Goal: Task Accomplishment & Management: Complete application form

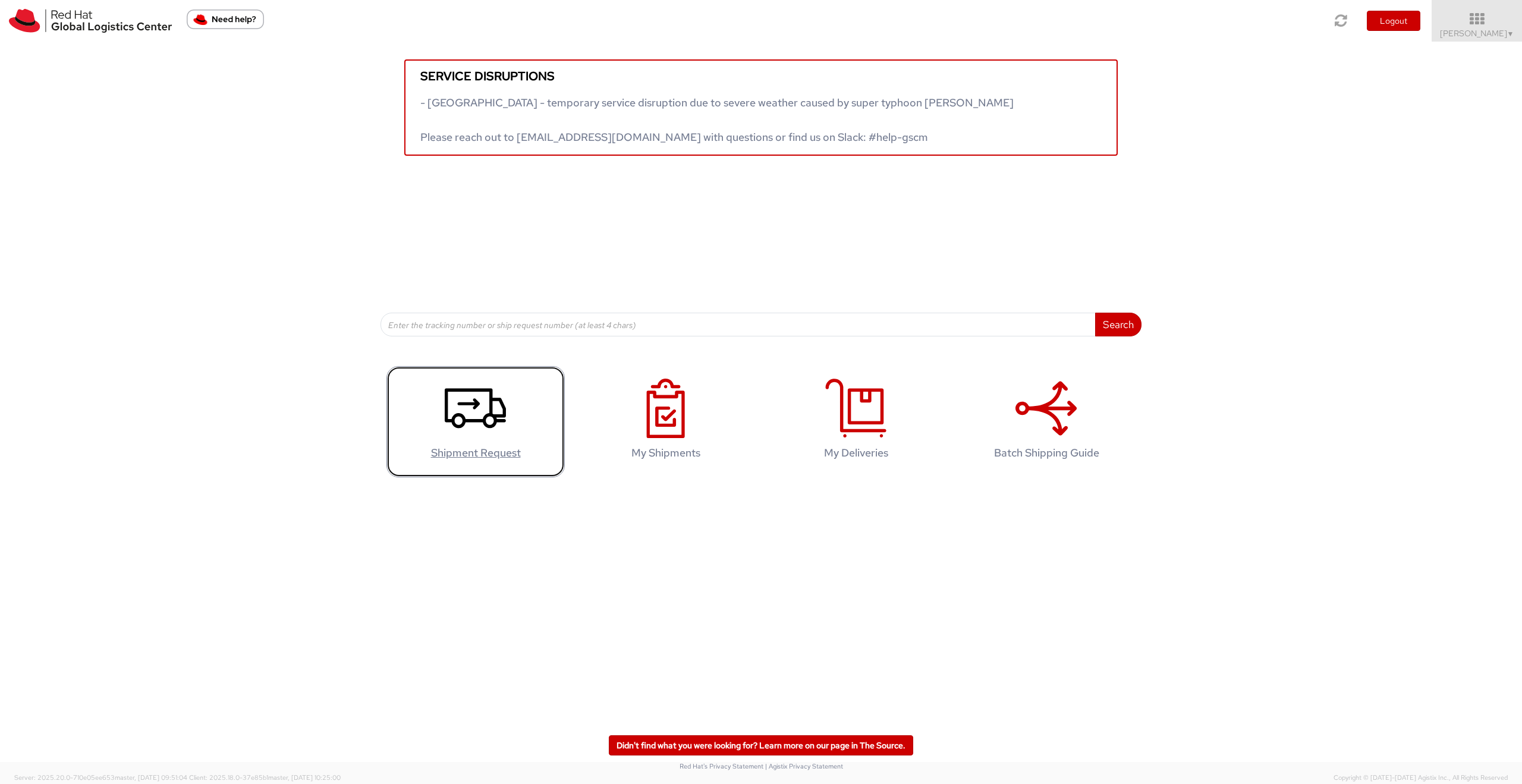
click at [487, 428] on icon at bounding box center [475, 408] width 61 height 60
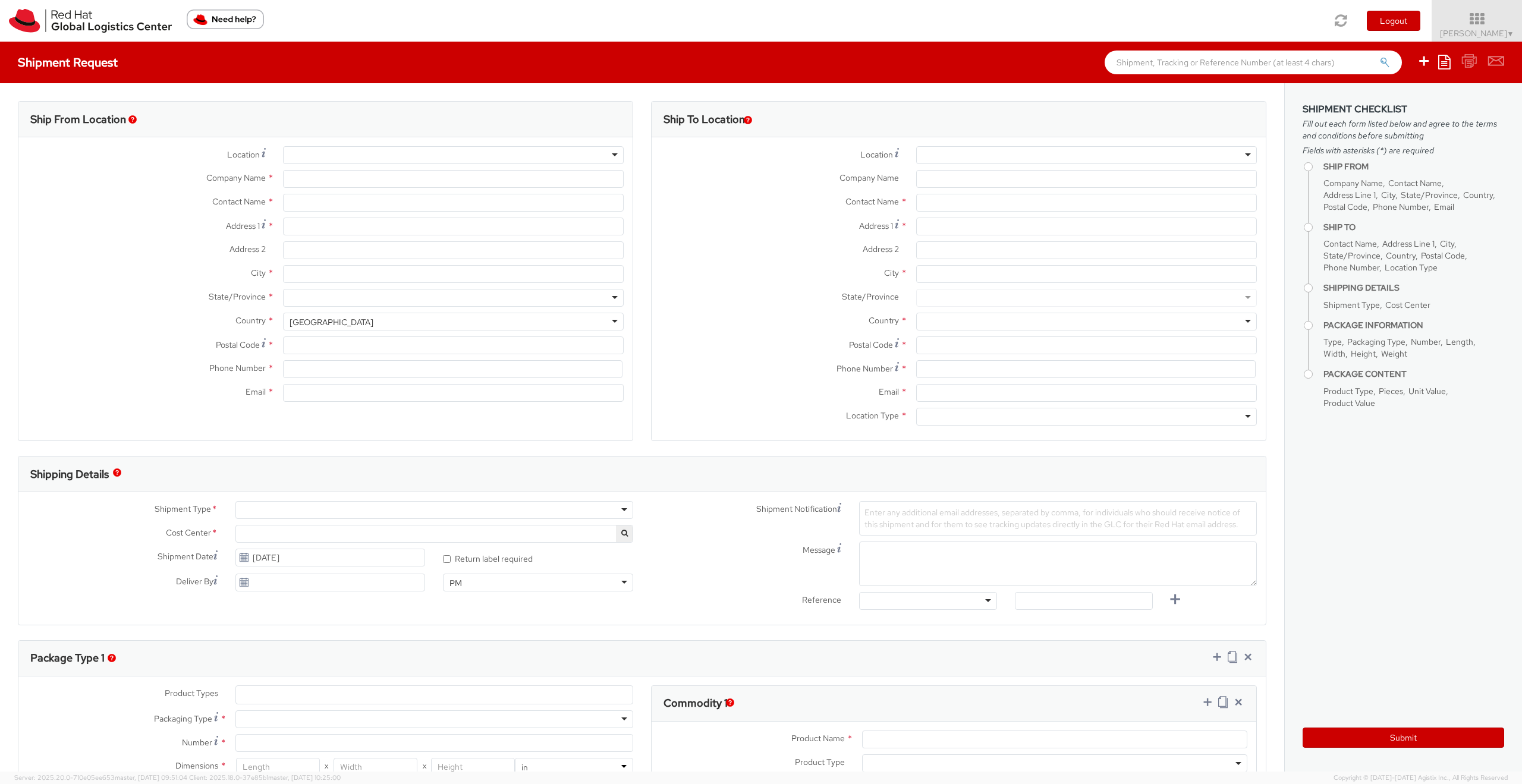
select select "961"
select select
type input "Red Hat Asia-Pacific Pty Ltd."
type input "Demi Ruberto"
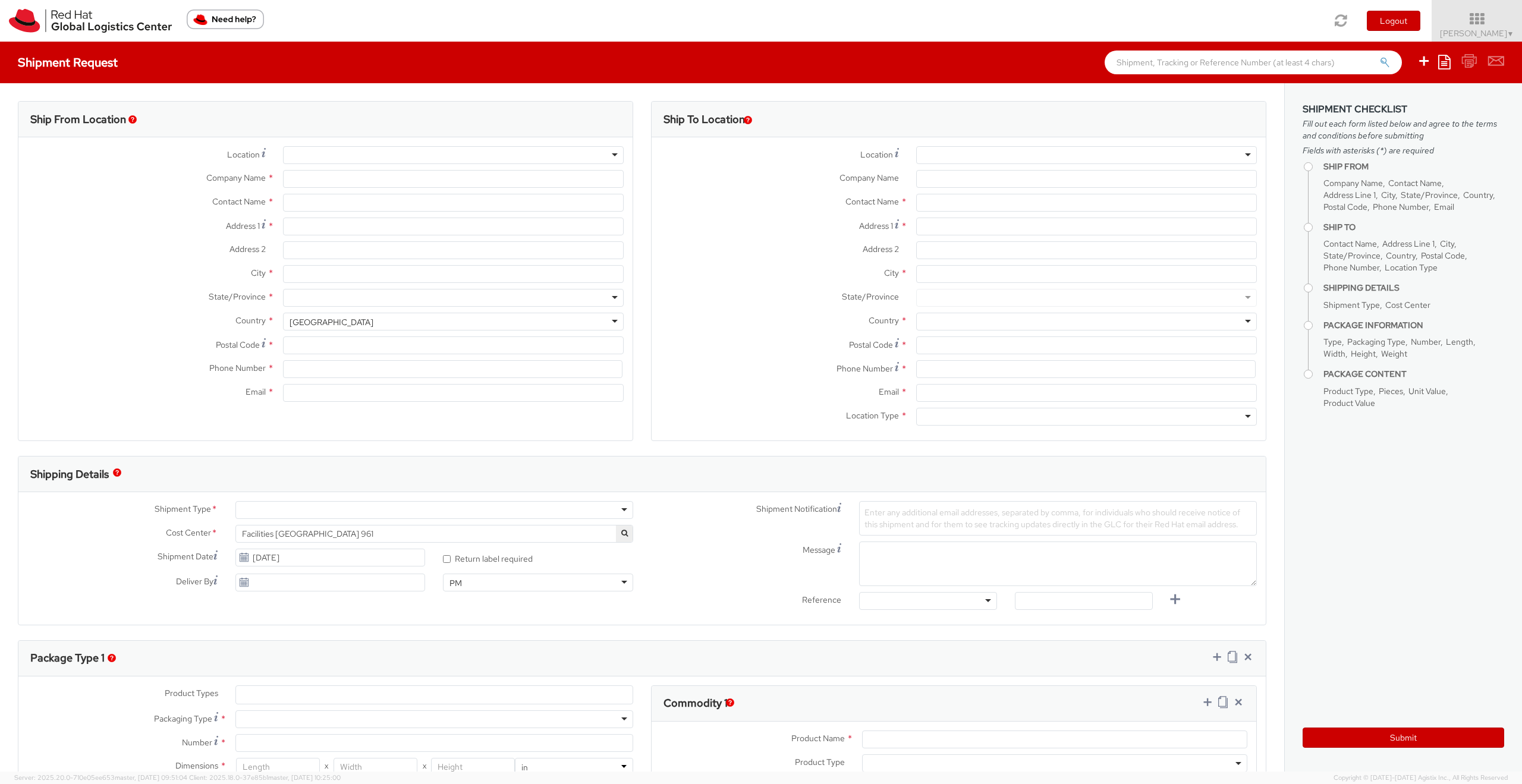
type input "120 Collins Street"
type input "Part Level 24"
type input "MELBOURNE"
type input "3000"
type input "61 3 9624 8100"
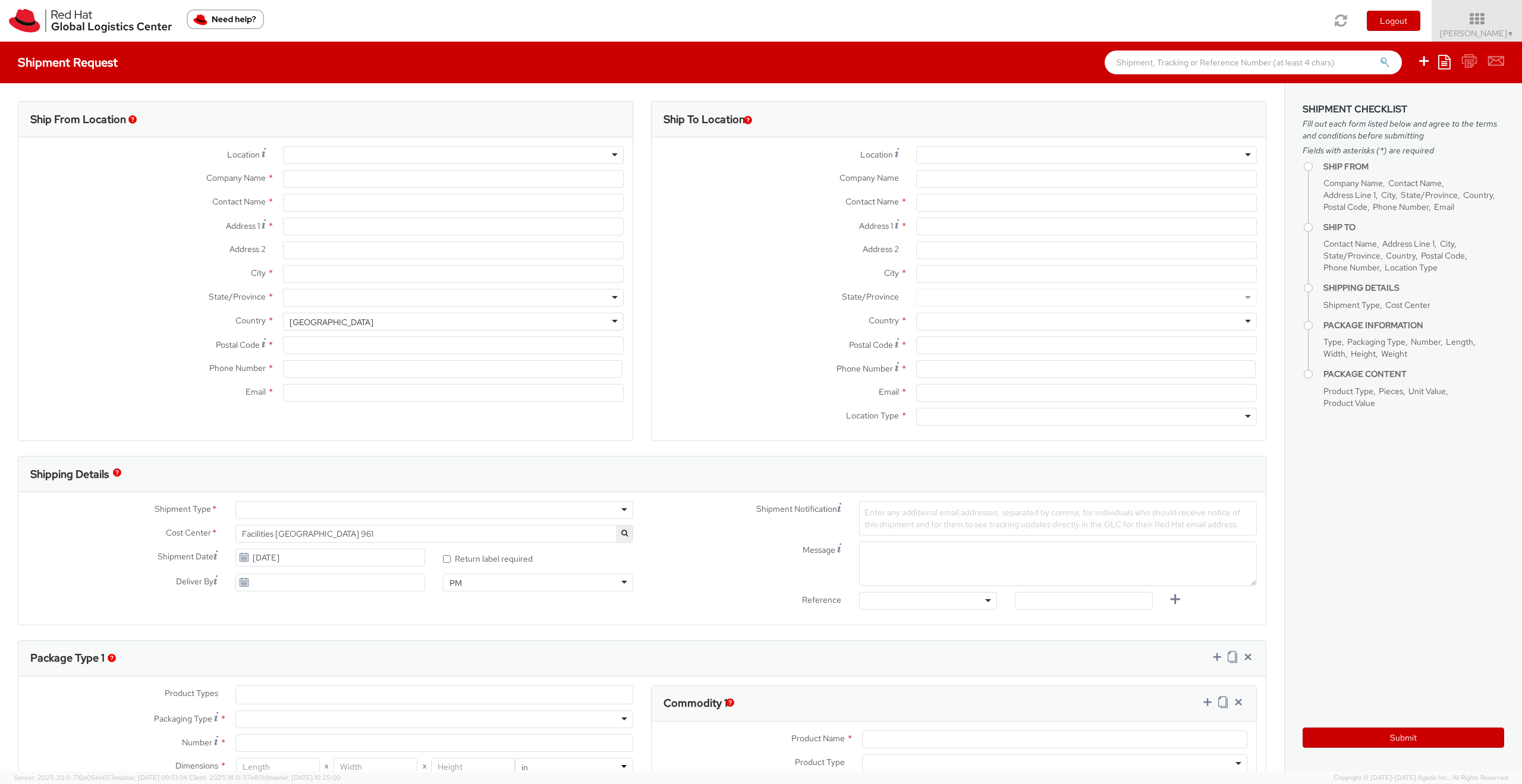
type input "druberto@redhat.com"
select select "CM"
select select "KGS"
click at [1031, 157] on div at bounding box center [1086, 155] width 341 height 17
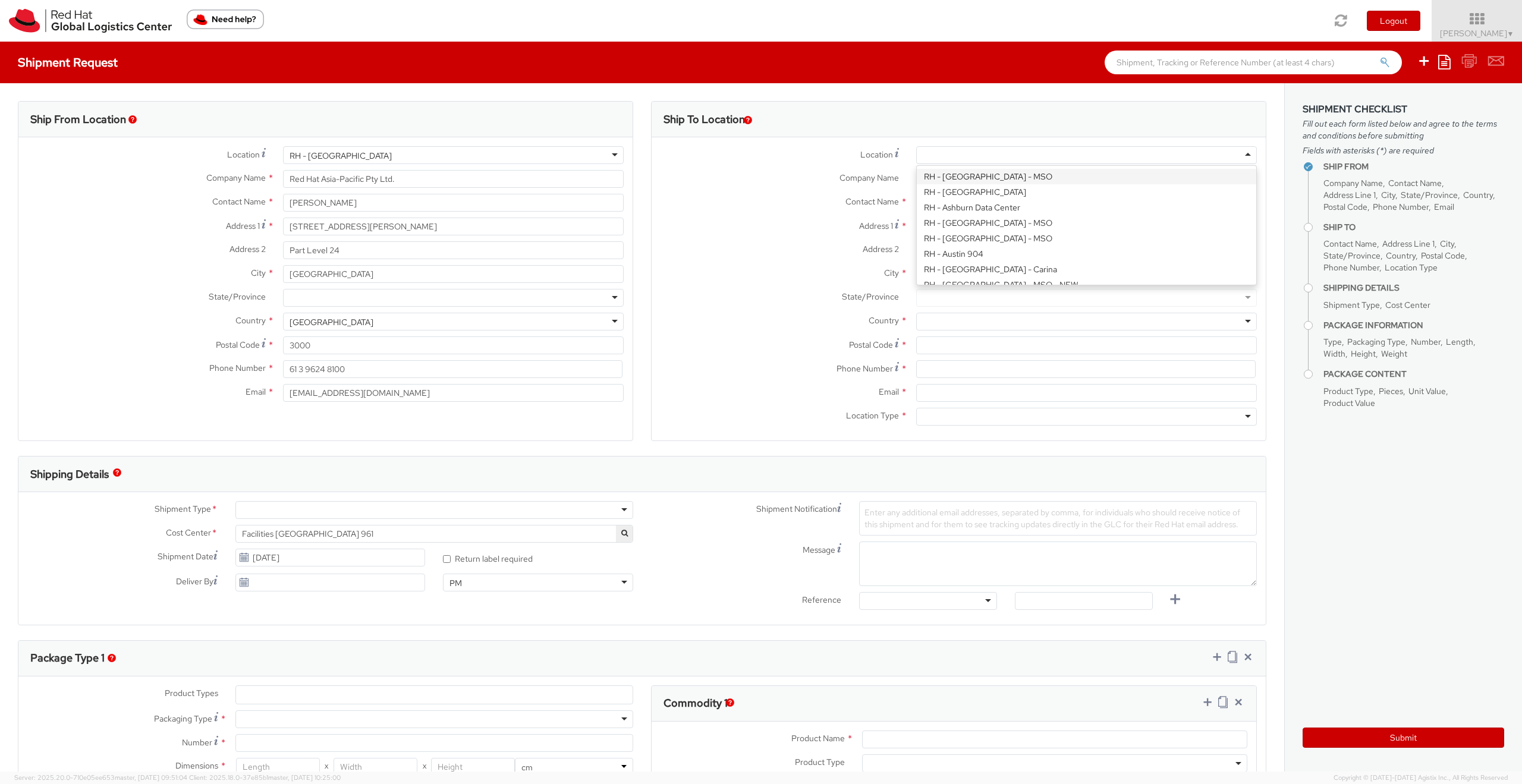
click at [995, 131] on div "Ship To Location" at bounding box center [958, 119] width 614 height 36
click at [945, 176] on input "Company Name *" at bounding box center [1086, 179] width 341 height 17
click at [934, 172] on input "Company Name *" at bounding box center [1086, 179] width 341 height 17
paste input "THE UNIVERSITY OF ADELAIDE"
type input "THE UNIVERSITY OF ADELAIDE"
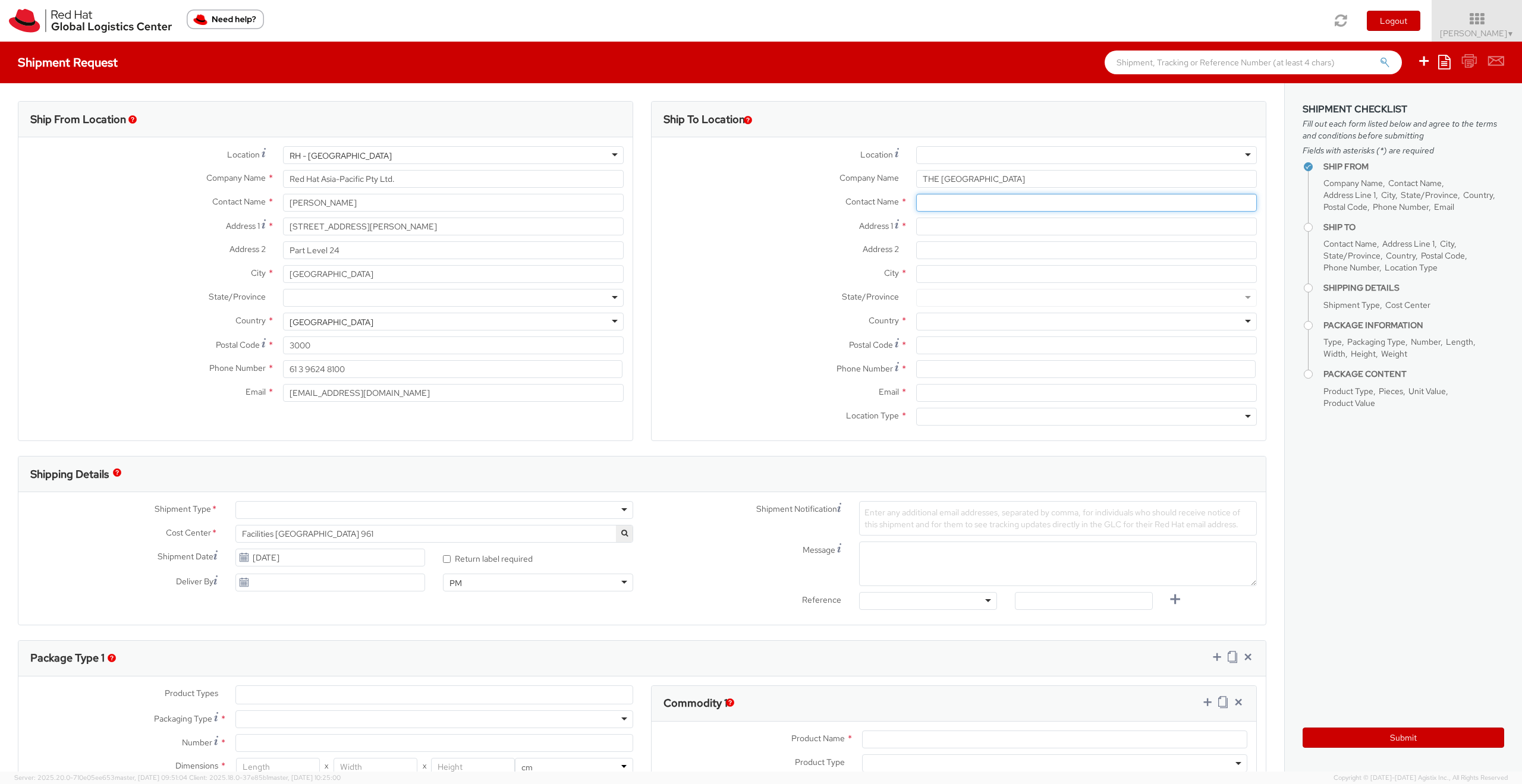
click at [947, 202] on input "text" at bounding box center [1086, 202] width 341 height 17
click at [931, 203] on input "text" at bounding box center [1086, 202] width 341 height 17
paste input "Tim Bowen"
type input "Tim Bowen"
click at [933, 224] on input "Address 1 *" at bounding box center [1086, 226] width 341 height 17
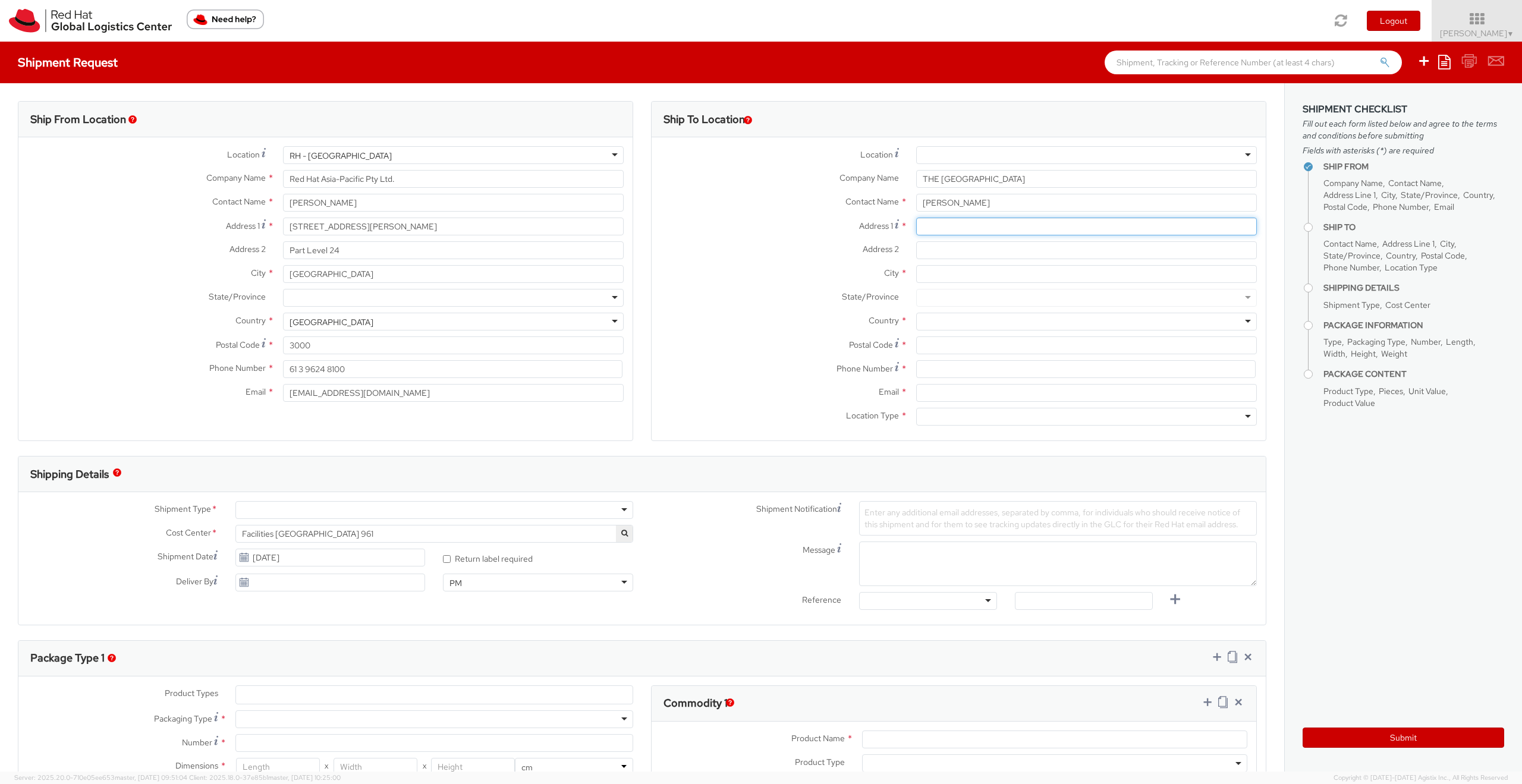
paste input "Level 4, 50 Rundle Mall | Rundle Mall Plaza"
type input "Level 4, 50 Rundle Mall | Rundle Mall Plaza"
click at [941, 273] on input "City *" at bounding box center [1086, 274] width 341 height 17
type input "Adelaide"
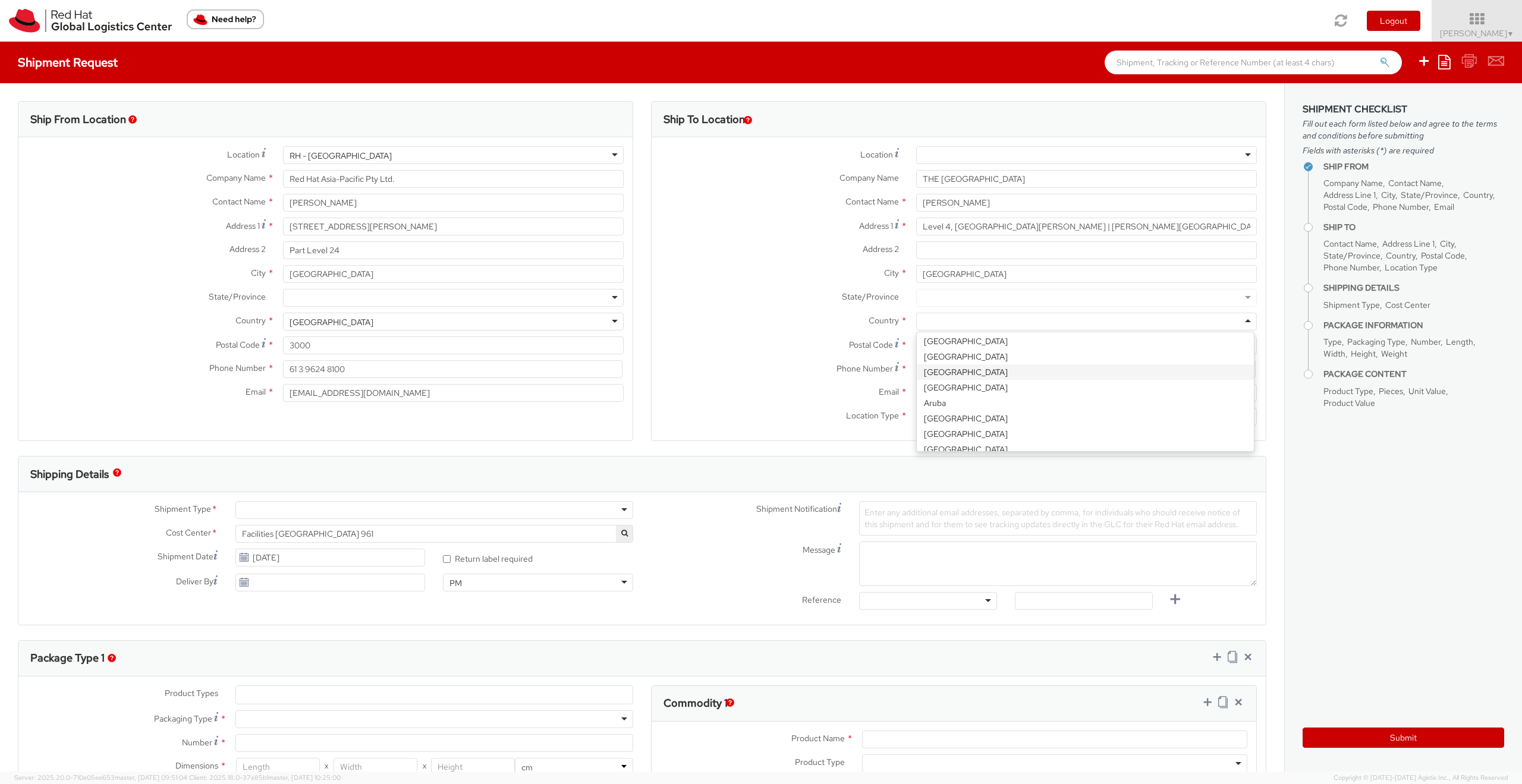
scroll to position [143, 0]
click at [994, 298] on div at bounding box center [1086, 298] width 341 height 17
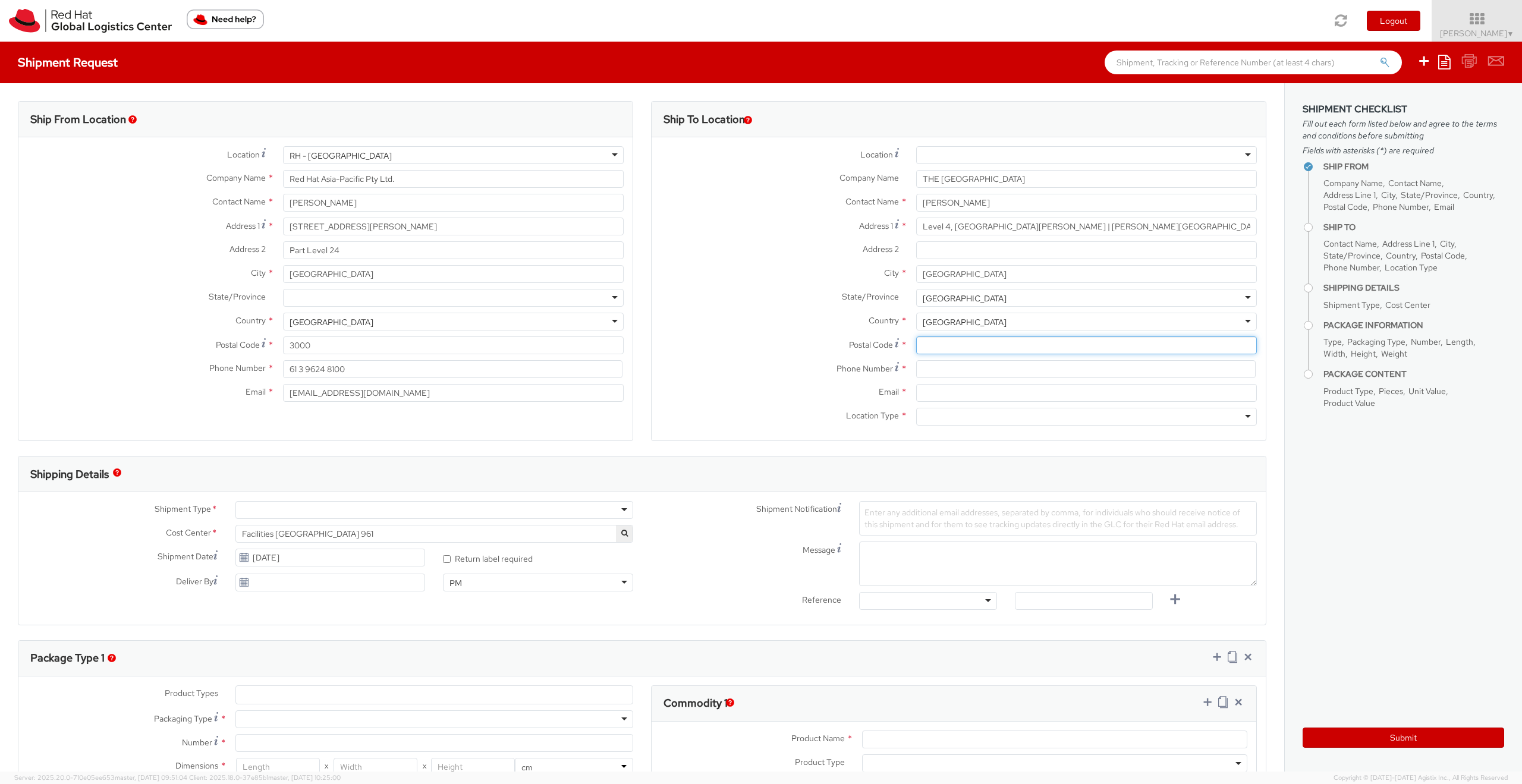
click at [955, 351] on input "Postal Code *" at bounding box center [1086, 345] width 341 height 17
type input "5005"
click at [933, 367] on input at bounding box center [1086, 369] width 340 height 17
paste input "+61 8 8313 4981"
type input "+61 8 8313 4981"
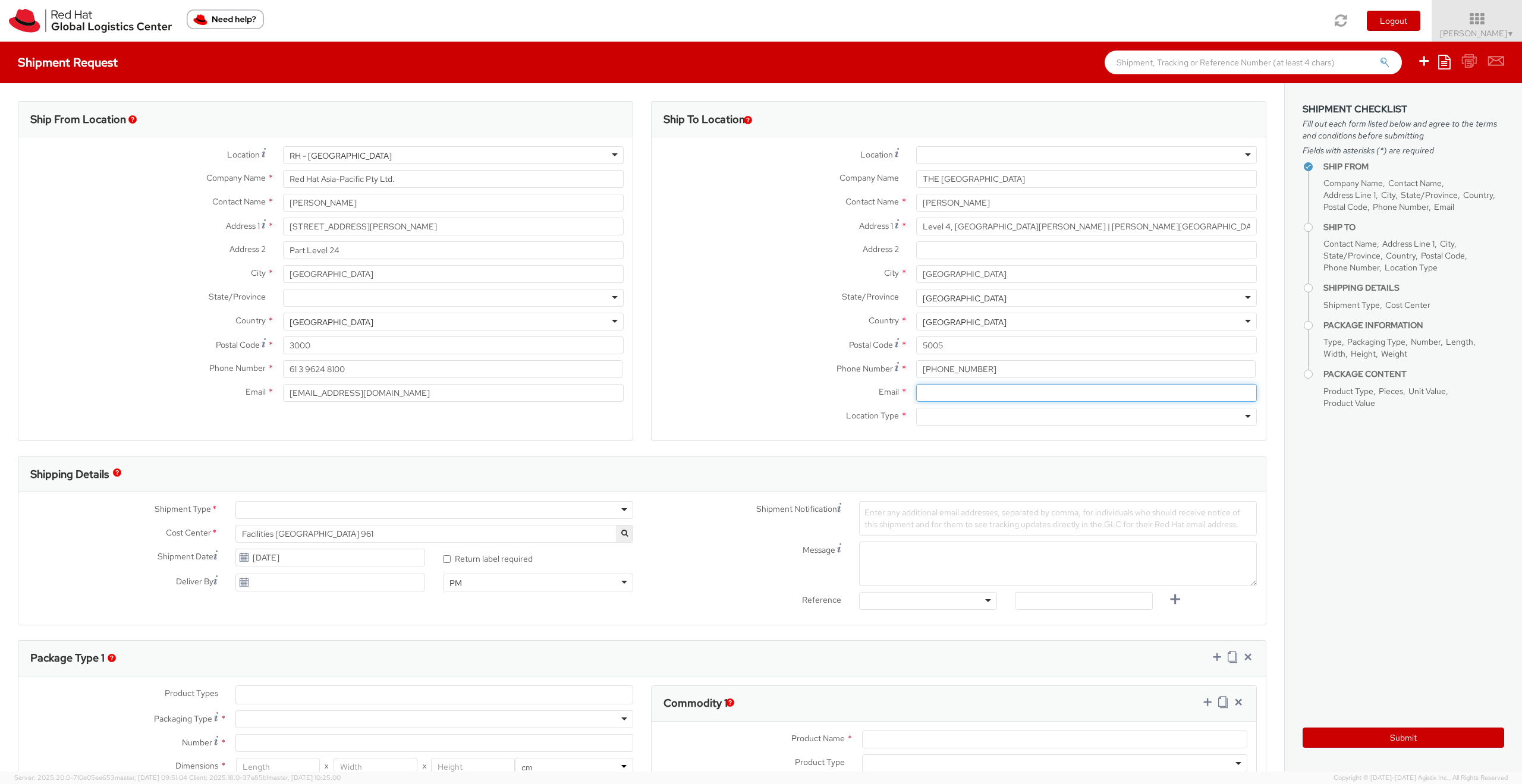
click at [950, 391] on input "Email *" at bounding box center [1086, 393] width 341 height 17
click at [978, 400] on input "Email *" at bounding box center [1086, 393] width 341 height 17
paste input "tim.bowen@adelaide.edu.au"
type input "tim.bowen@adelaide.edu.au"
click at [969, 414] on div at bounding box center [1086, 417] width 341 height 17
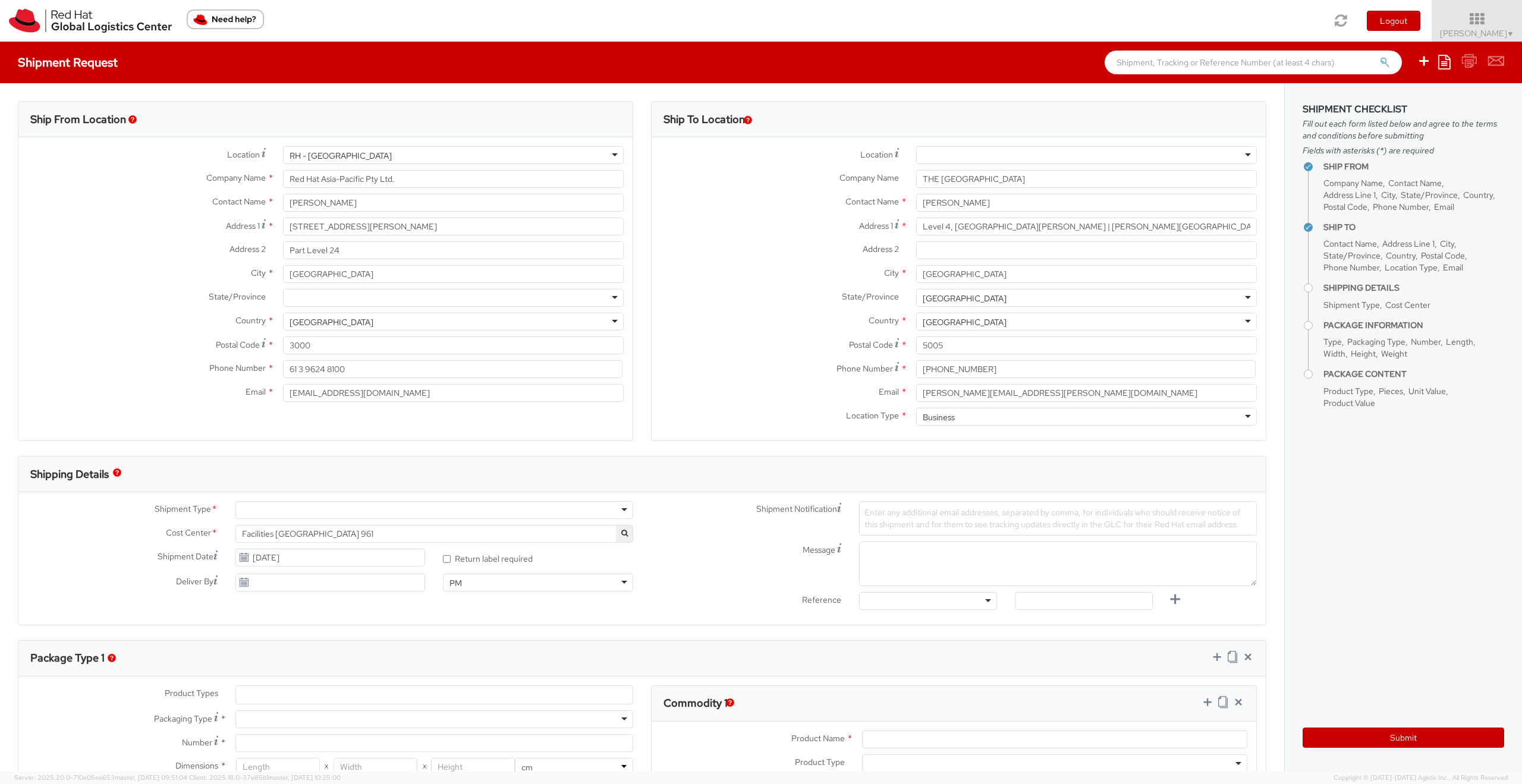
click at [715, 384] on label "Email *" at bounding box center [780, 391] width 256 height 15
click at [916, 384] on input "tim.bowen@adelaide.edu.au" at bounding box center [1086, 393] width 341 height 17
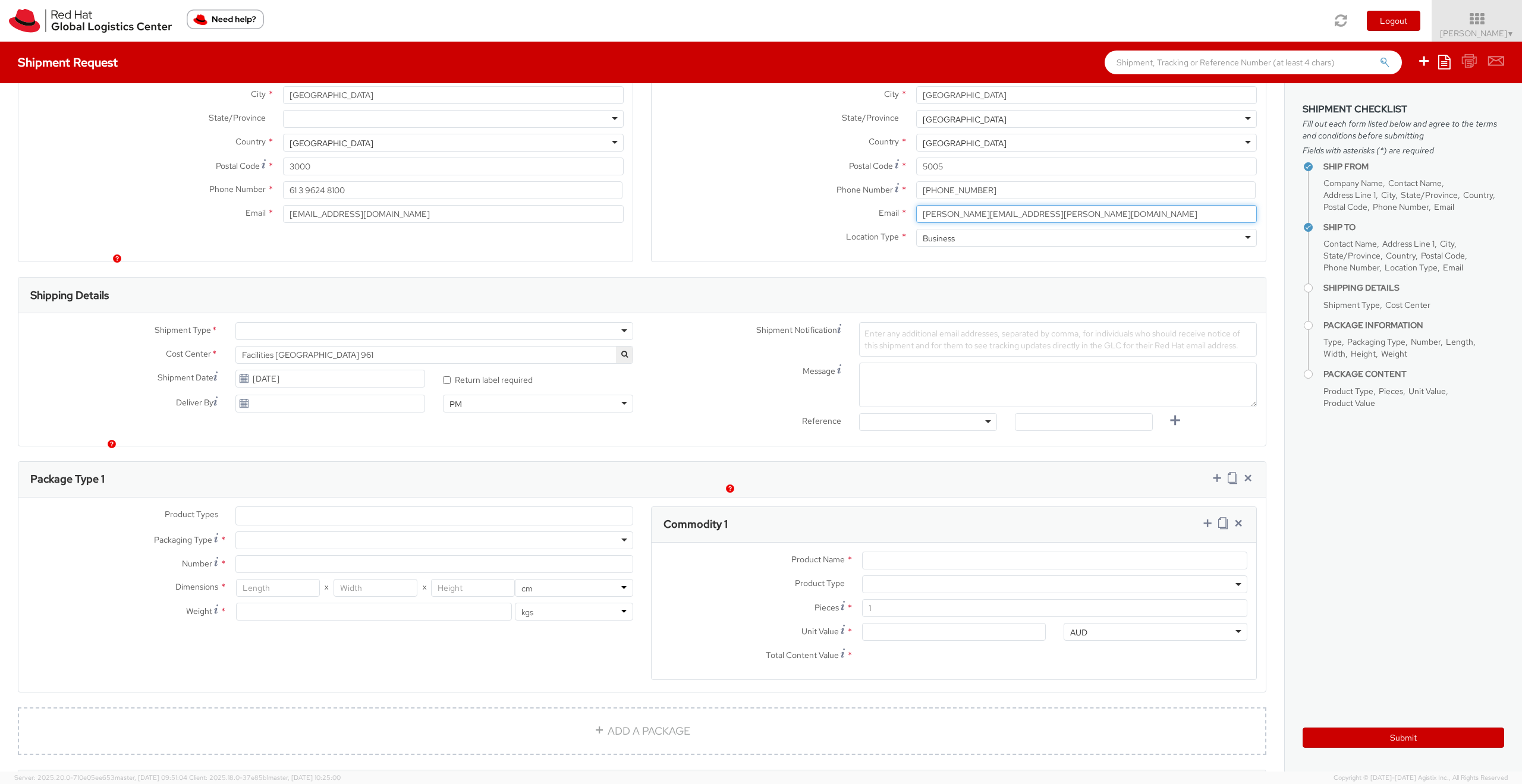
scroll to position [214, 0]
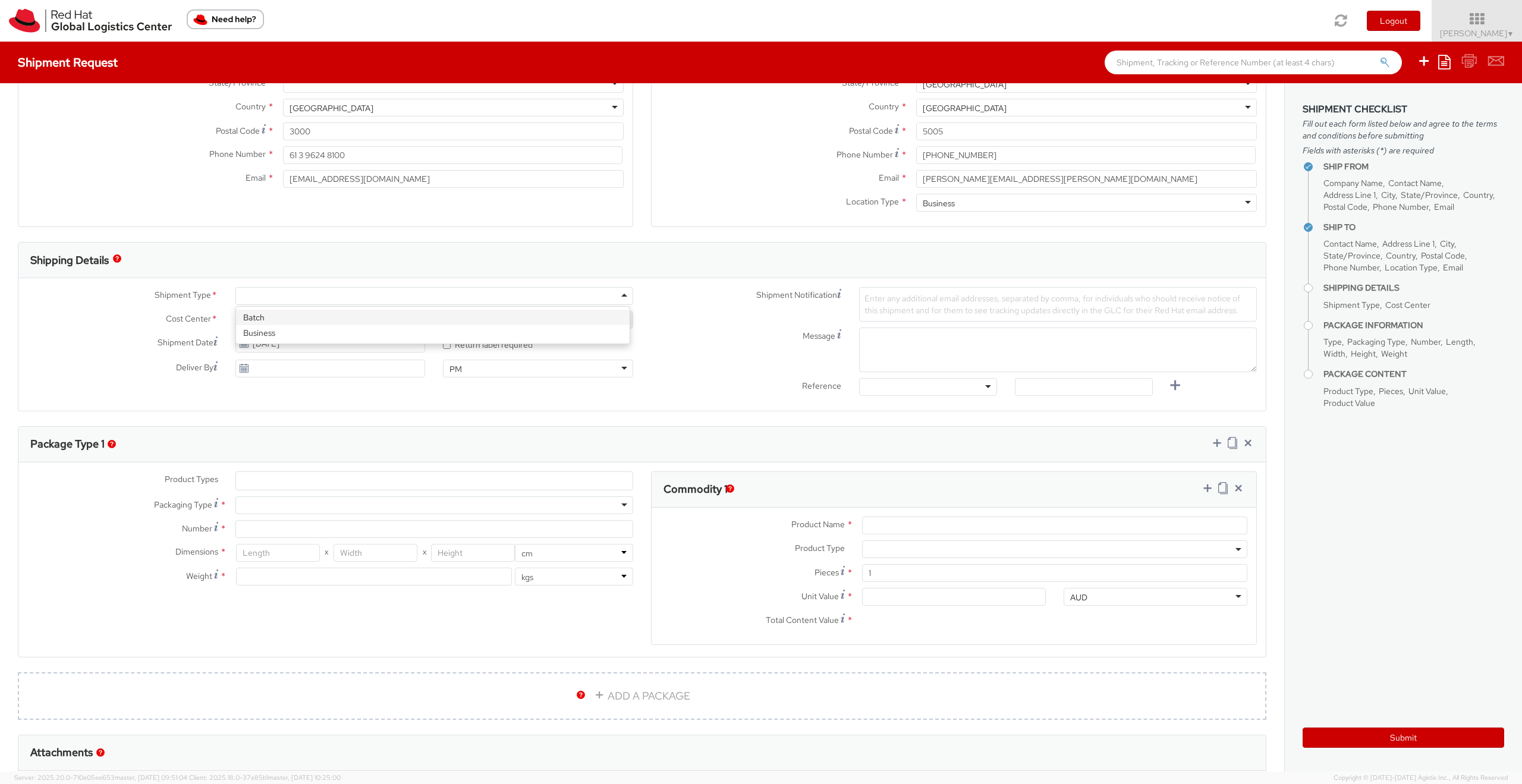
click at [467, 297] on div at bounding box center [433, 296] width 398 height 17
click at [540, 319] on span "Facilities Melbourne 961" at bounding box center [434, 319] width 384 height 10
click at [616, 321] on button "button" at bounding box center [624, 319] width 17 height 17
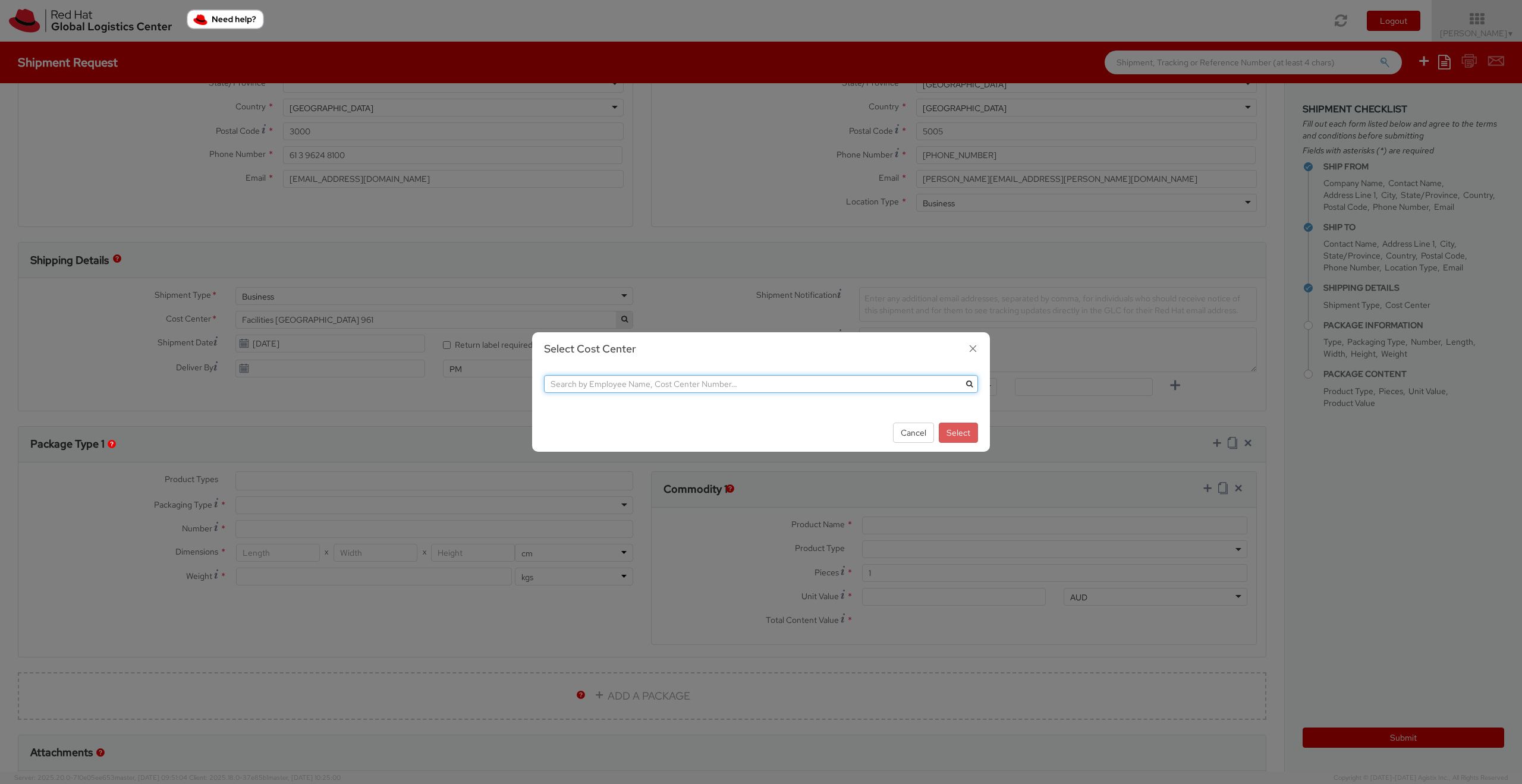
click at [623, 386] on input "text" at bounding box center [761, 383] width 434 height 17
type input "c"
click at [966, 380] on icon "submit" at bounding box center [969, 383] width 6 height 7
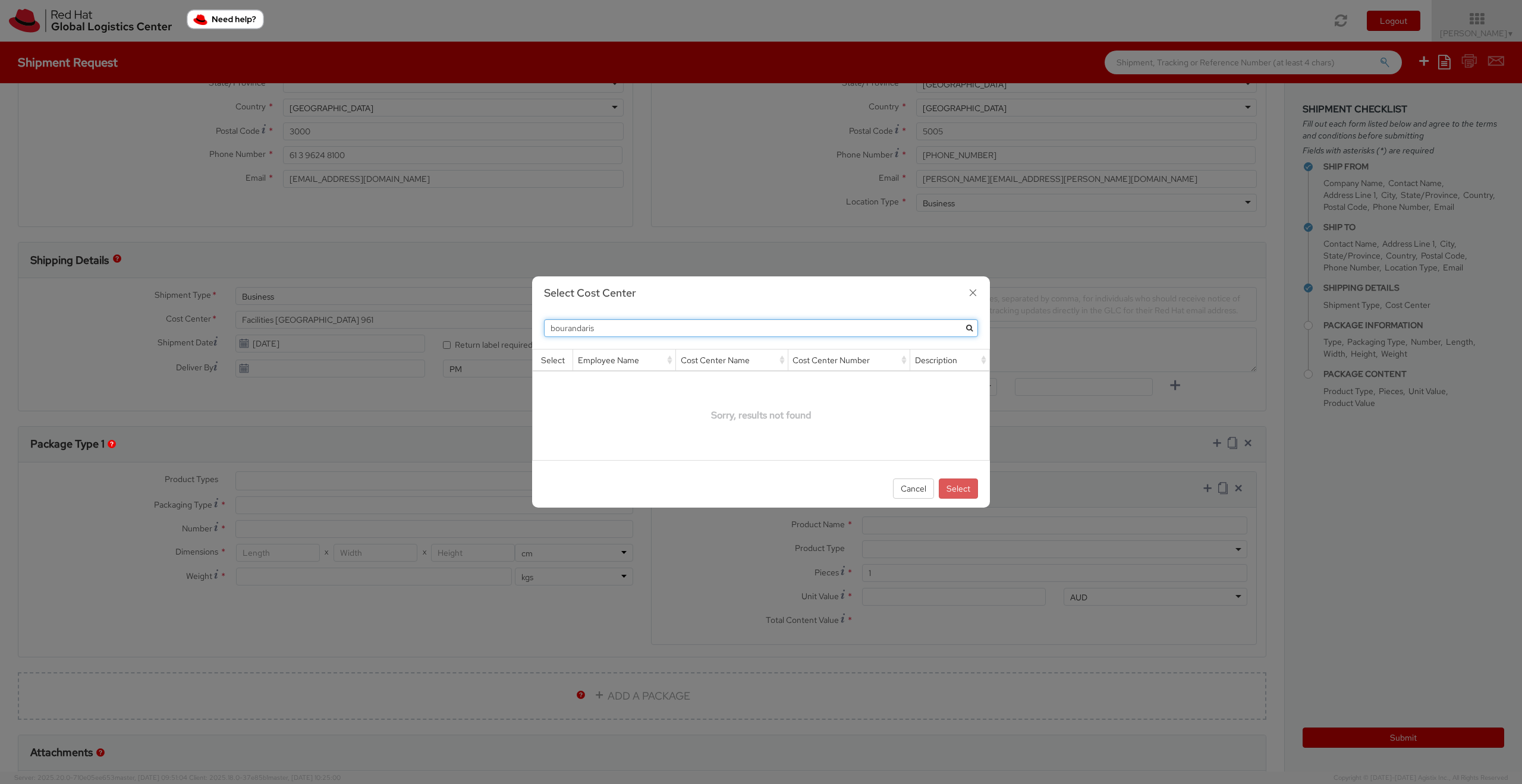
click at [590, 328] on input "bourandaris" at bounding box center [761, 328] width 434 height 17
click at [966, 325] on icon "submit" at bounding box center [969, 328] width 6 height 7
drag, startPoint x: 621, startPoint y: 332, endPoint x: 524, endPoint y: 321, distance: 97.6
click at [529, 320] on div "Select Cost Center bourandarnis Loading, please wait Select Employee Name Cost …" at bounding box center [761, 391] width 476 height 231
click at [586, 329] on input "bourandarnis" at bounding box center [761, 328] width 434 height 17
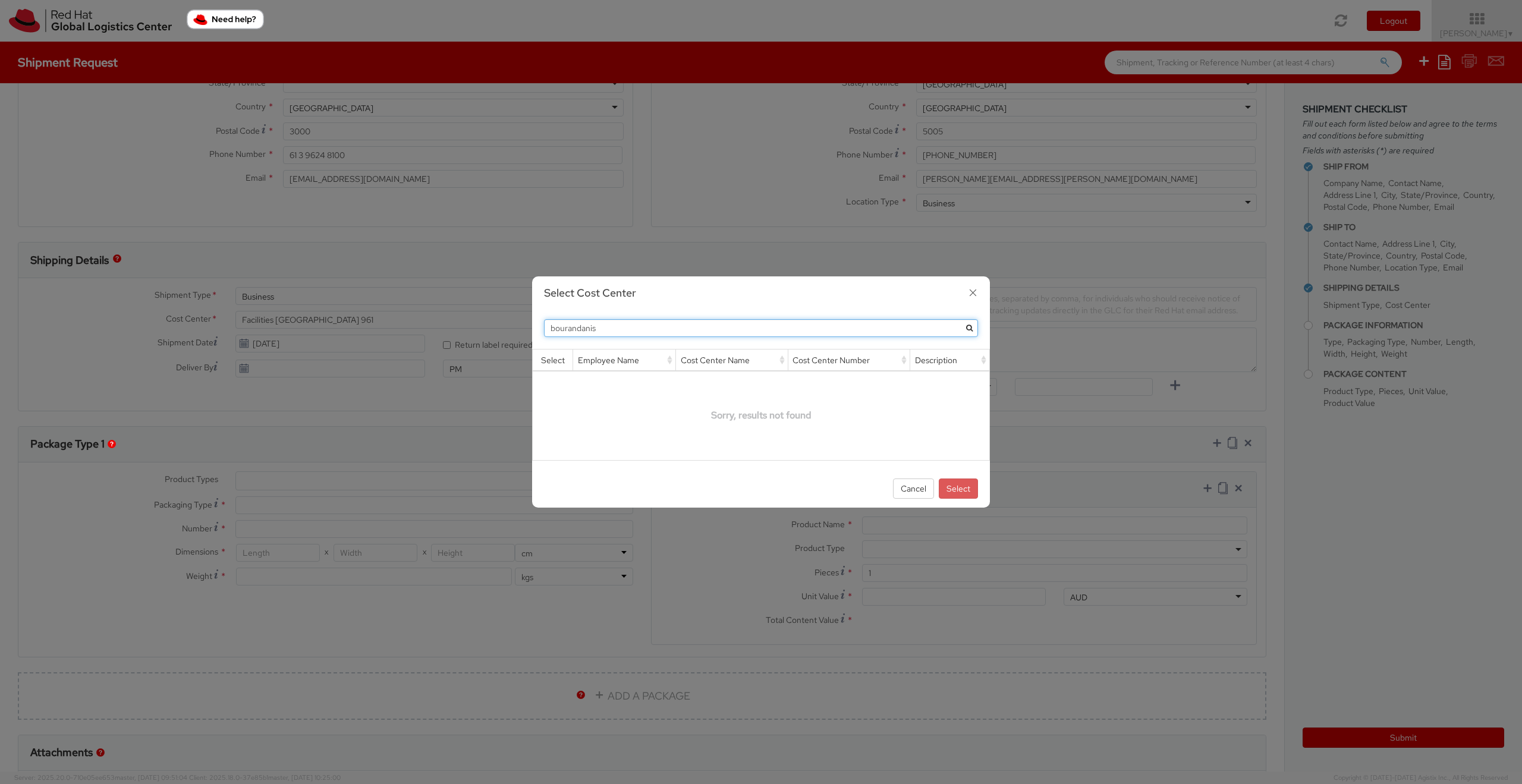
type input "bourandanis"
click at [969, 325] on icon "submit" at bounding box center [969, 328] width 6 height 7
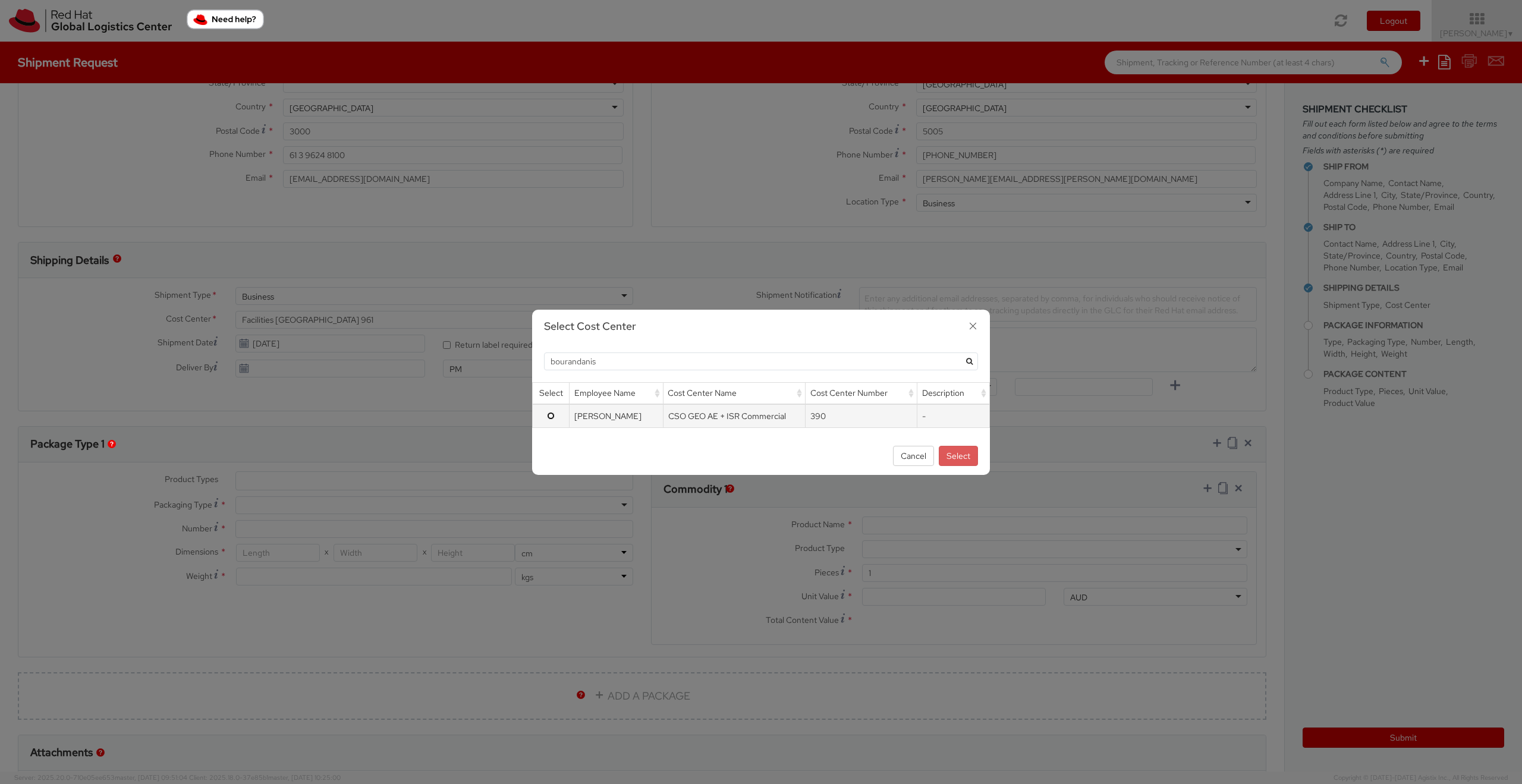
click at [548, 416] on input "radio" at bounding box center [551, 416] width 8 height 8
radio input "true"
click at [964, 449] on button "Select" at bounding box center [958, 455] width 39 height 20
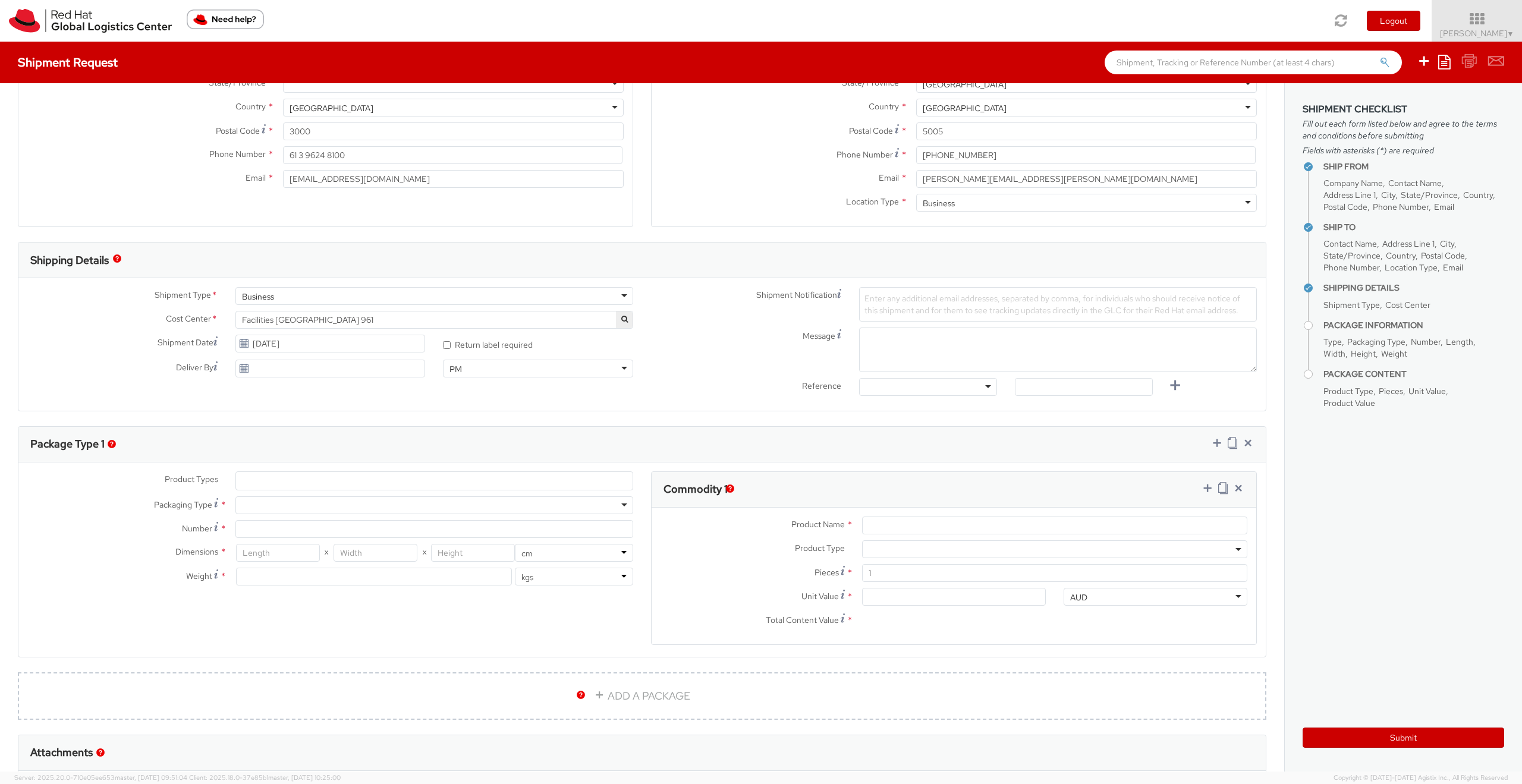
select select "390"
click at [469, 500] on div at bounding box center [433, 505] width 398 height 17
click at [294, 524] on input "Number *" at bounding box center [433, 528] width 398 height 17
type input "1"
click at [933, 526] on input "Product Name *" at bounding box center [1054, 525] width 385 height 17
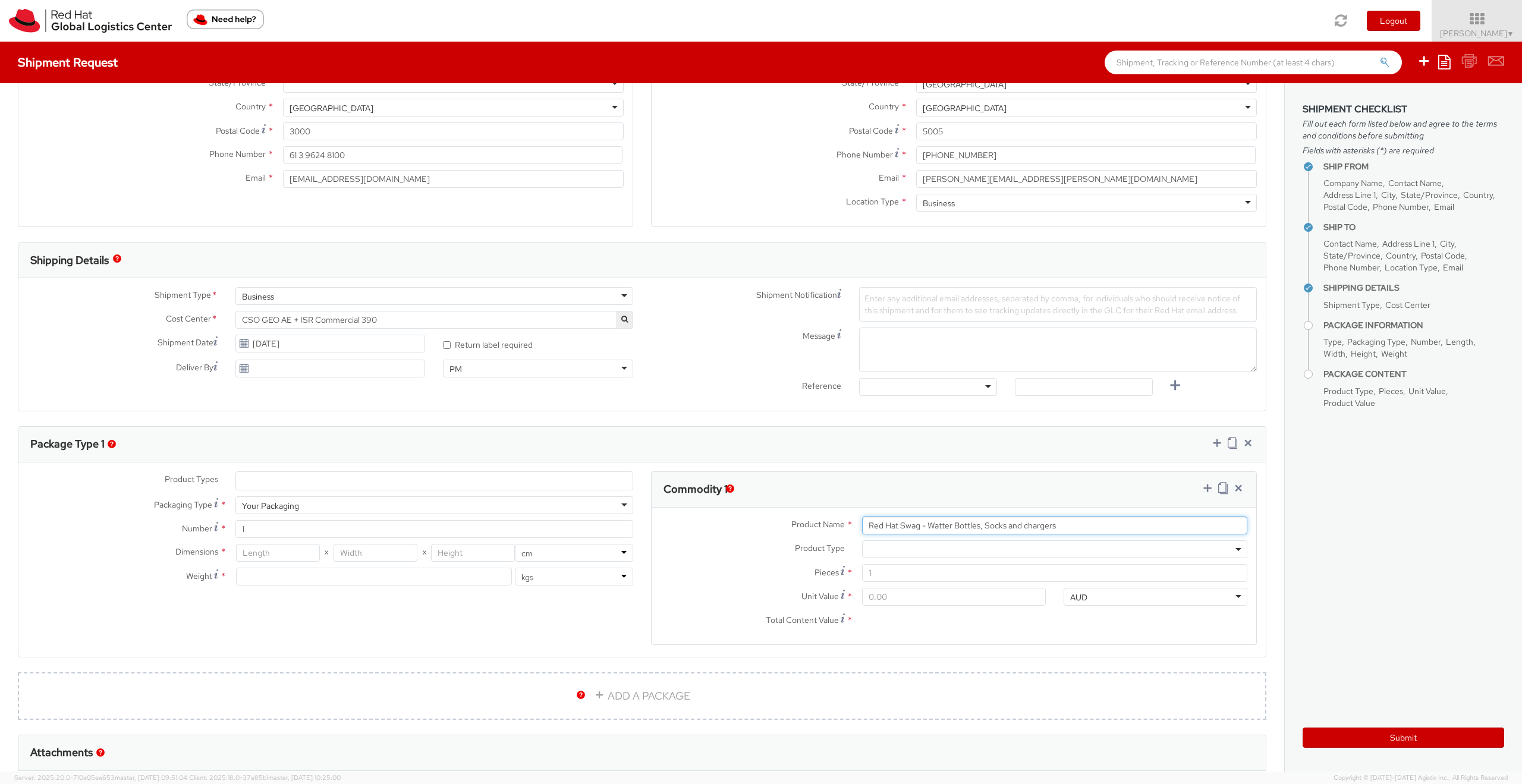
type input "Red Hat Swag - Watter Bottles, Socks and chargers"
click at [887, 591] on input "Unit Value *" at bounding box center [954, 596] width 183 height 17
type input "1.00"
type input "10.00"
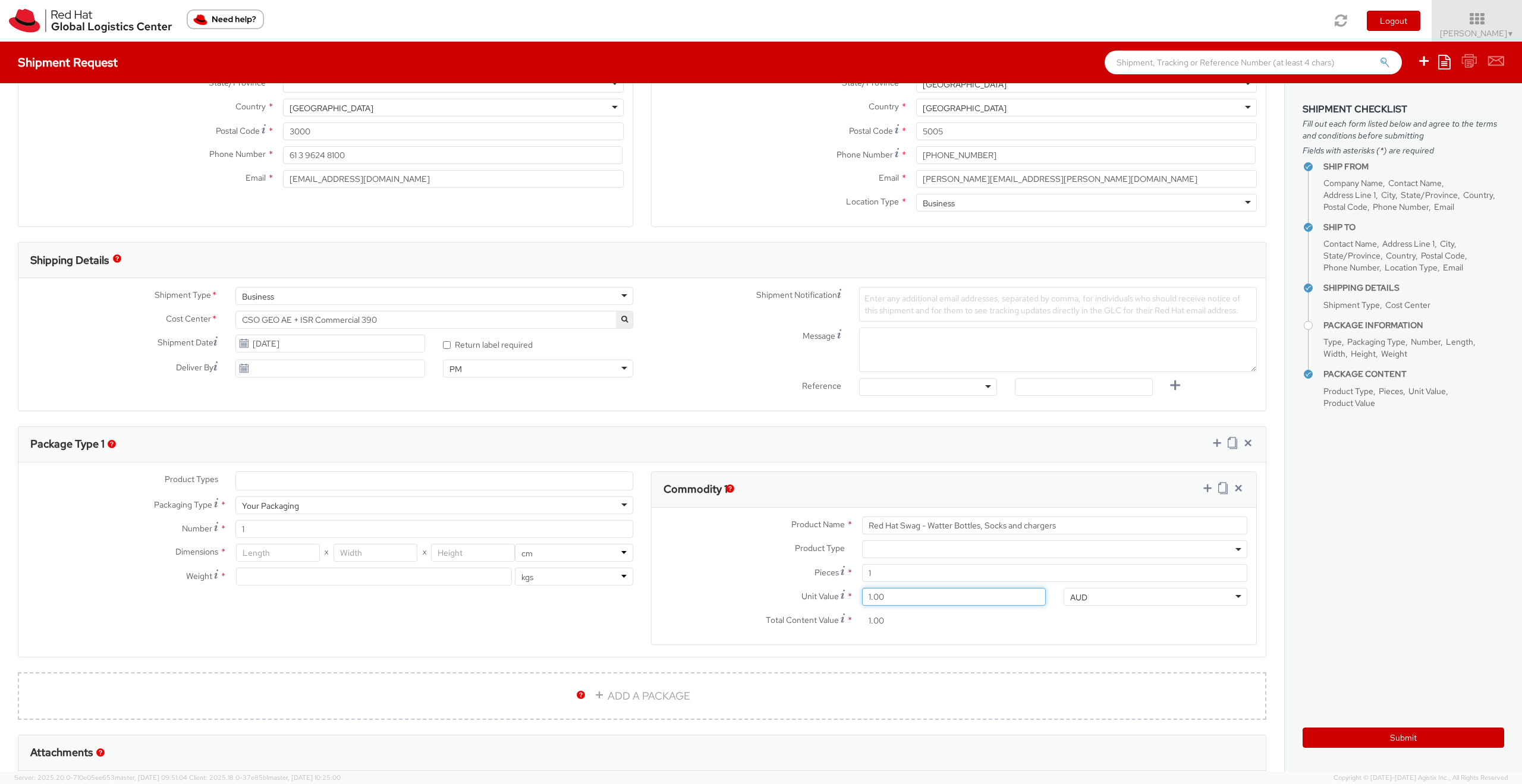
type input "10.00"
type input "100.00"
click at [934, 626] on input "100.00" at bounding box center [954, 620] width 183 height 17
click at [254, 572] on input "number" at bounding box center [374, 576] width 276 height 17
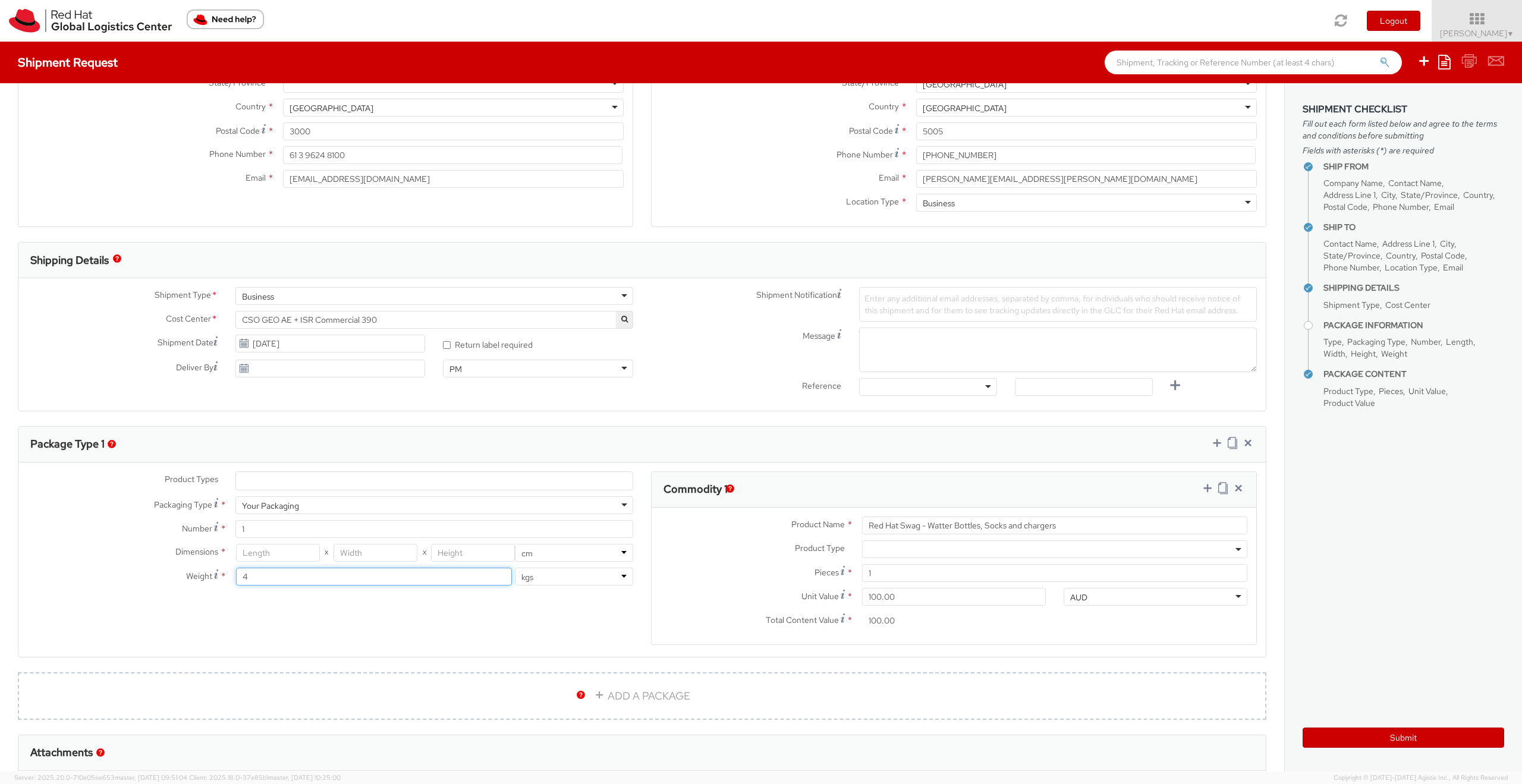
type input "4"
click at [276, 550] on input "number" at bounding box center [278, 552] width 84 height 17
type input "37.5"
type input "32"
type input "24"
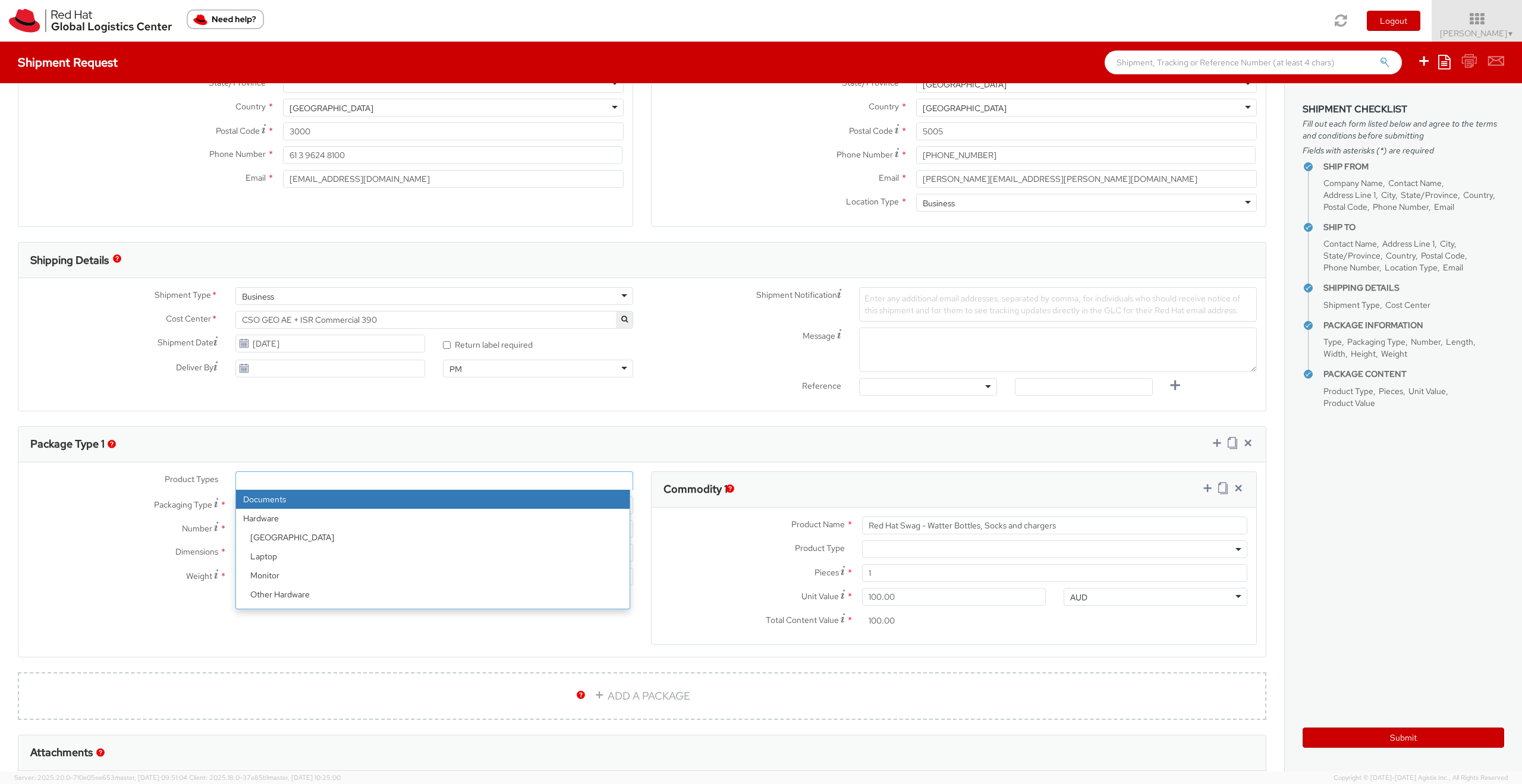
click at [329, 476] on ul at bounding box center [433, 480] width 396 height 17
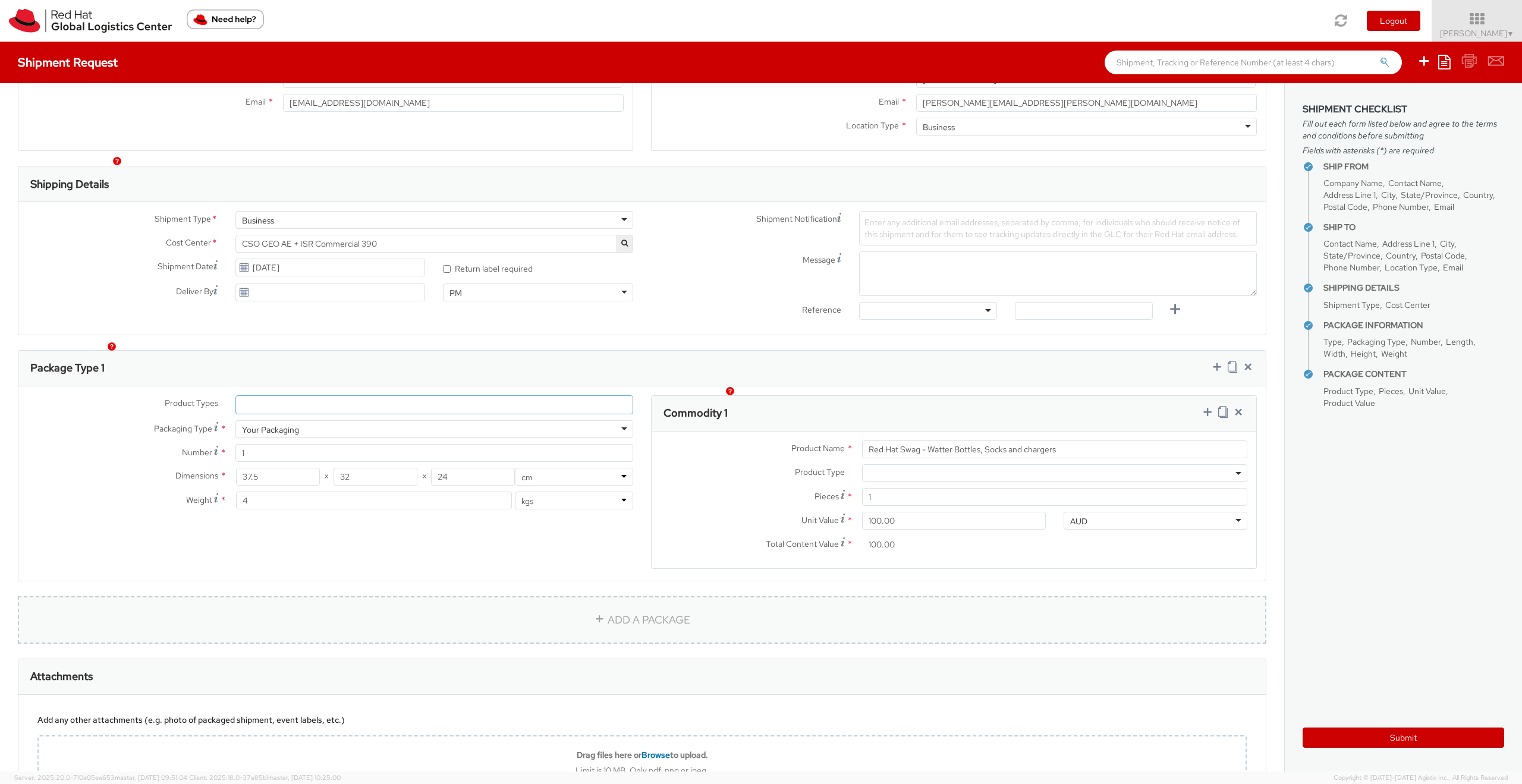
scroll to position [319, 0]
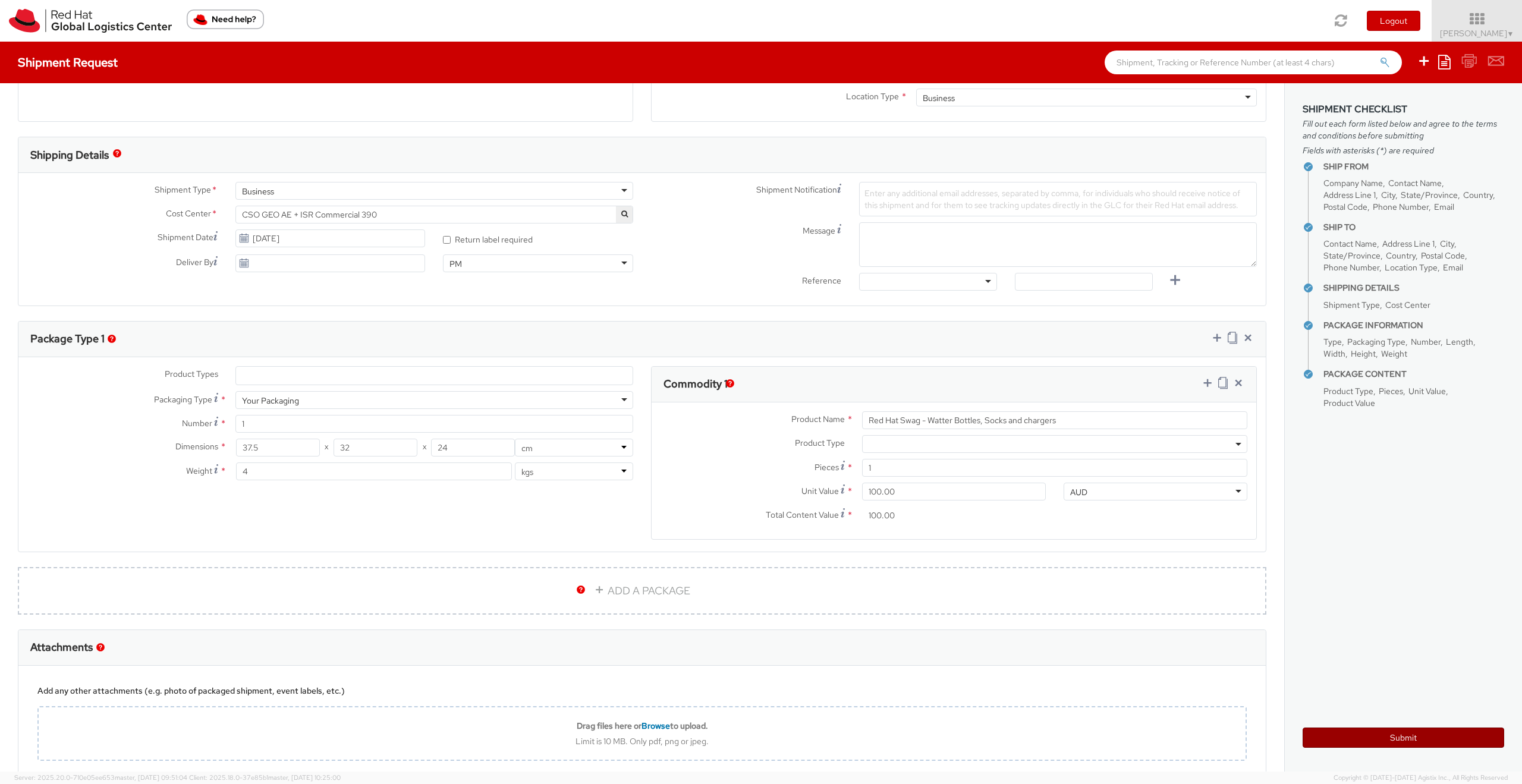
click at [1416, 737] on button "Submit" at bounding box center [1403, 736] width 202 height 20
